Goal: Task Accomplishment & Management: Complete application form

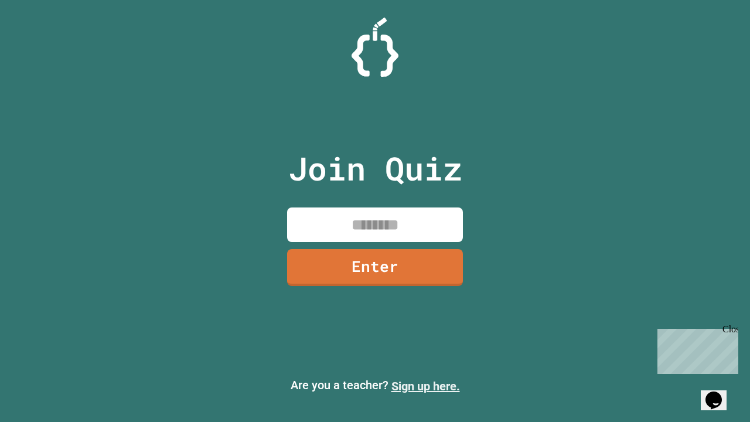
click at [425, 386] on link "Sign up here." at bounding box center [425, 386] width 69 height 14
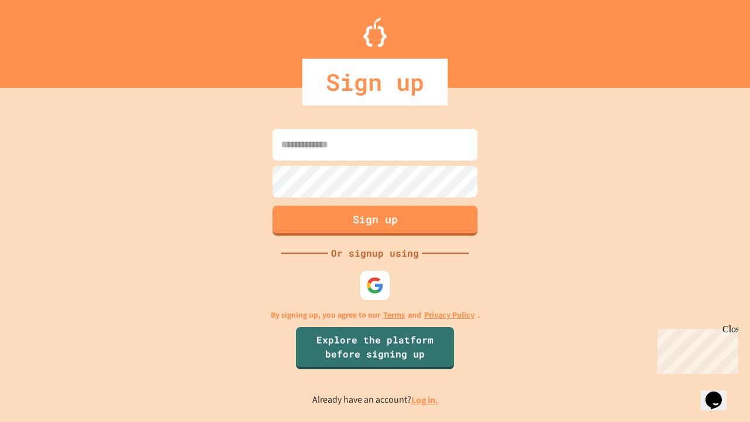
click at [425, 399] on link "Log in." at bounding box center [424, 400] width 27 height 12
